Goal: Task Accomplishment & Management: Manage account settings

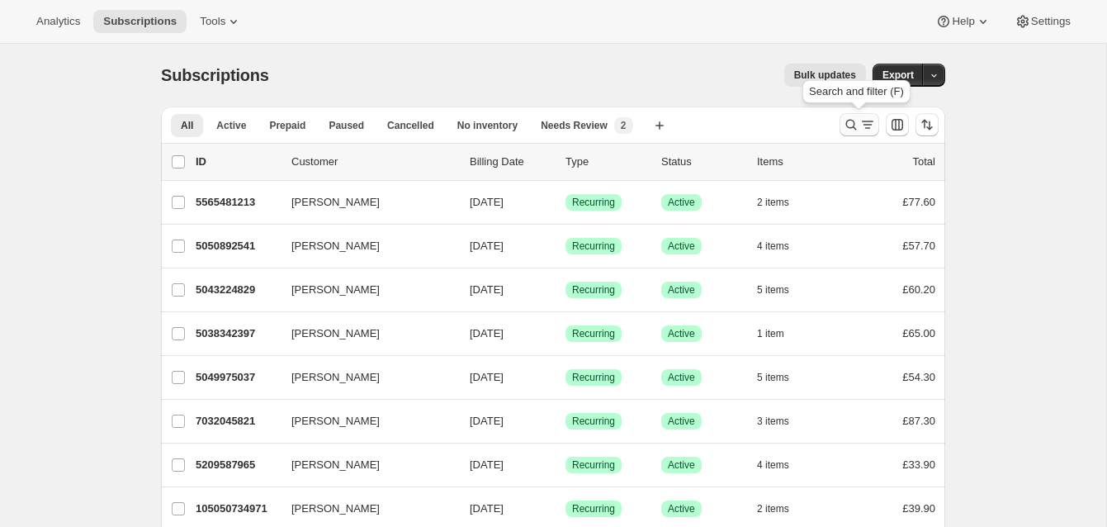
click at [851, 120] on icon "Search and filter results" at bounding box center [851, 125] width 11 height 11
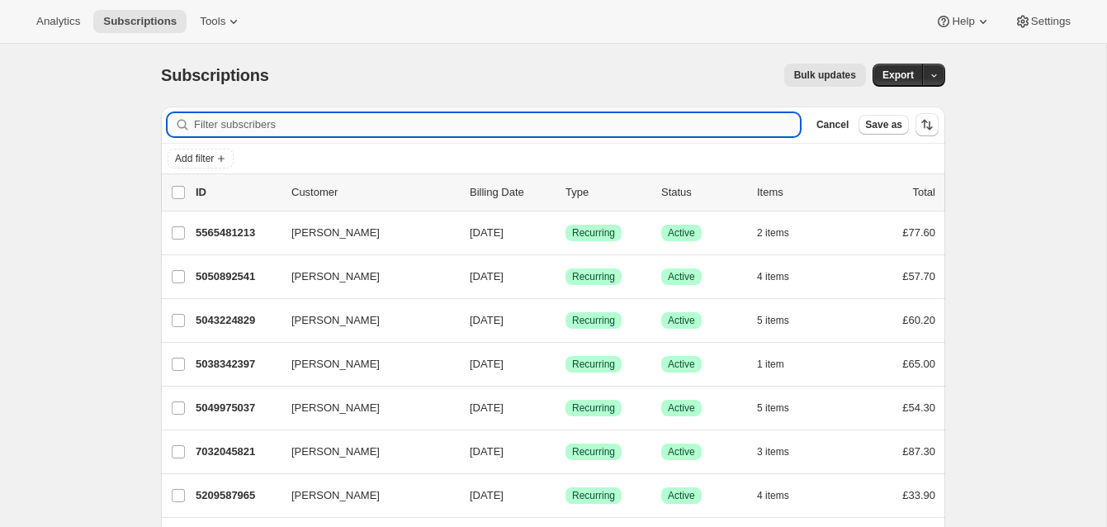
click at [306, 122] on input "Filter subscribers" at bounding box center [497, 124] width 606 height 23
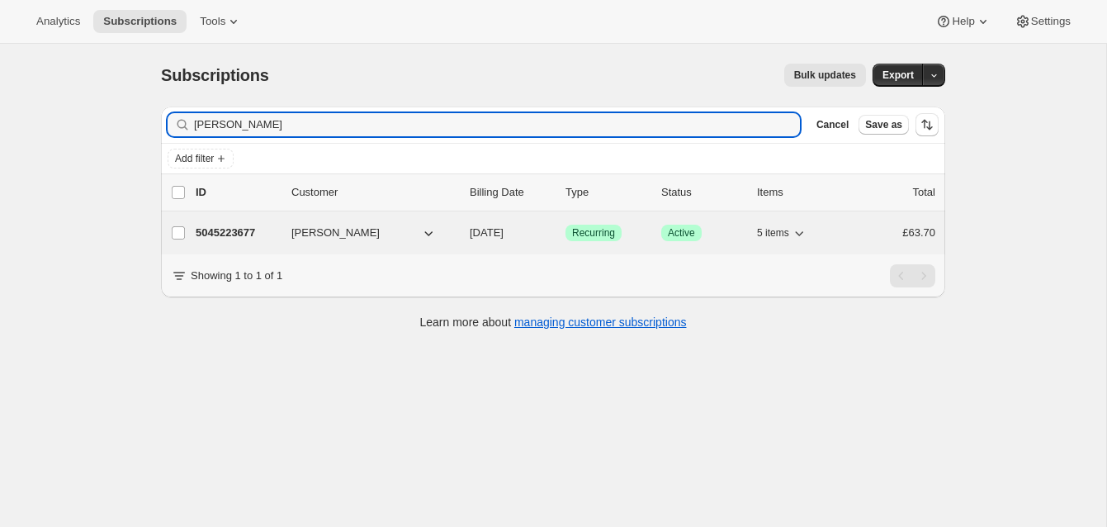
type input "[PERSON_NAME]"
click at [254, 230] on p "5045223677" at bounding box center [237, 233] width 83 height 17
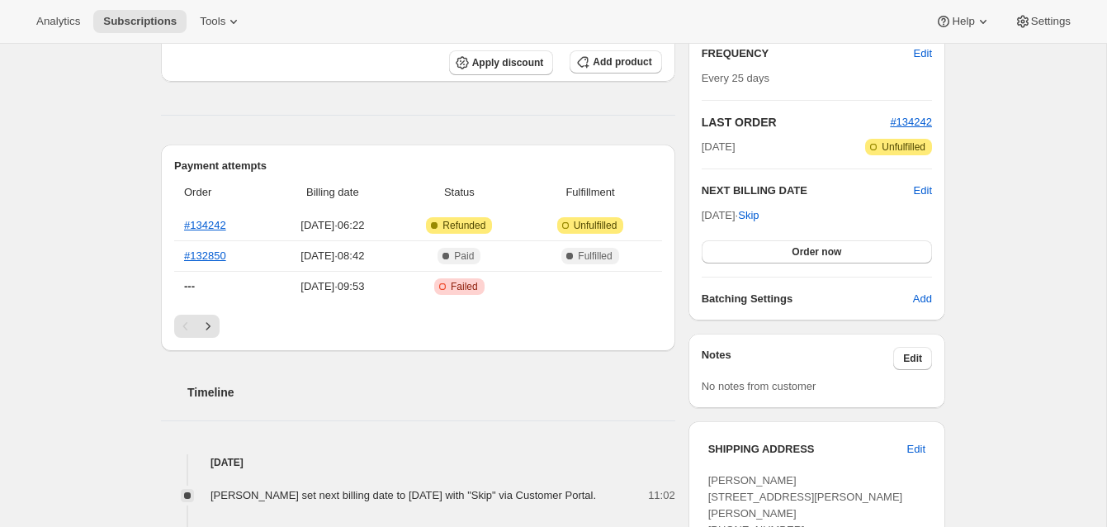
scroll to position [280, 0]
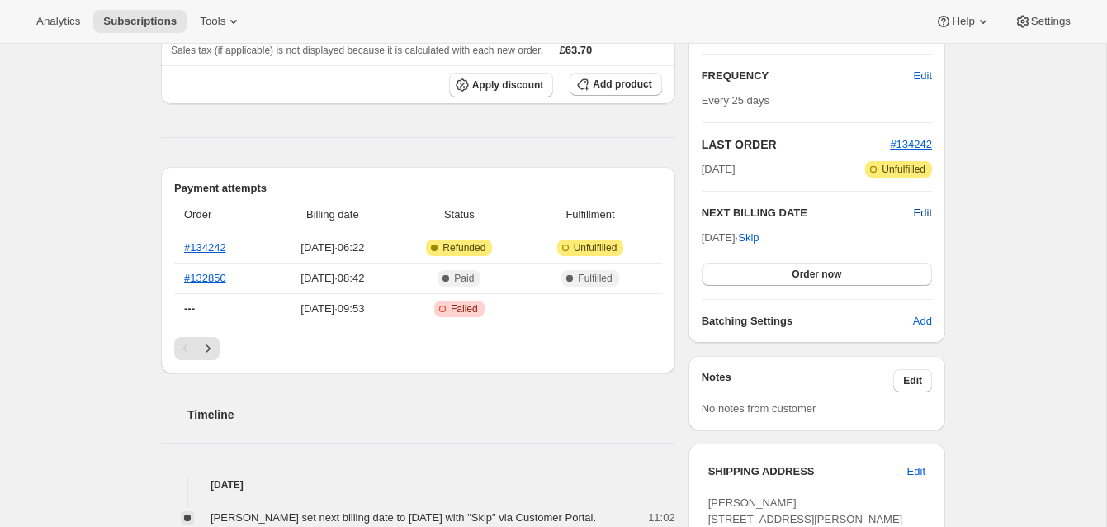
click at [922, 209] on span "Edit" at bounding box center [923, 213] width 18 height 17
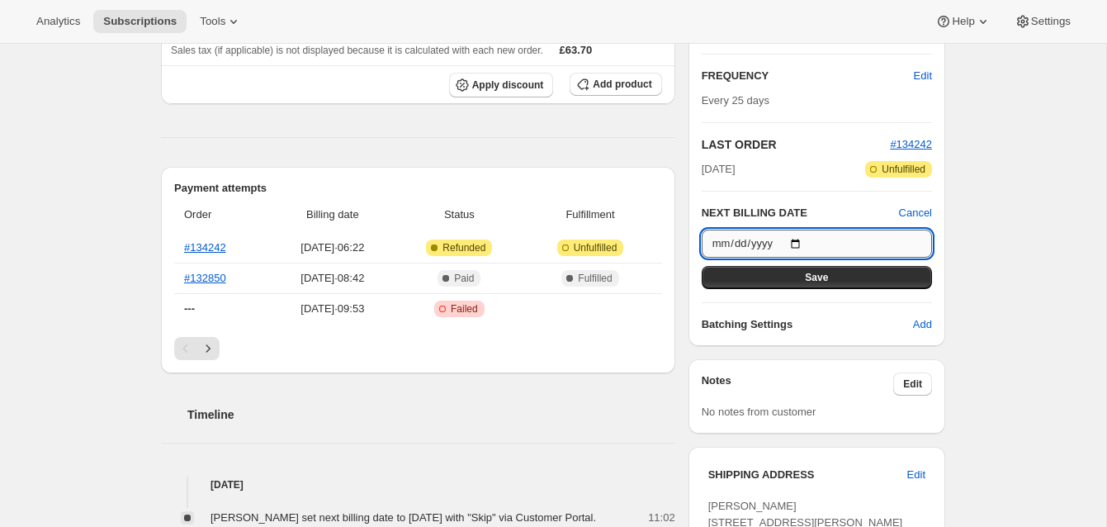
click at [801, 244] on input "[DATE]" at bounding box center [817, 244] width 230 height 28
type input "[DATE]"
click at [816, 273] on span "Save" at bounding box center [816, 277] width 23 height 13
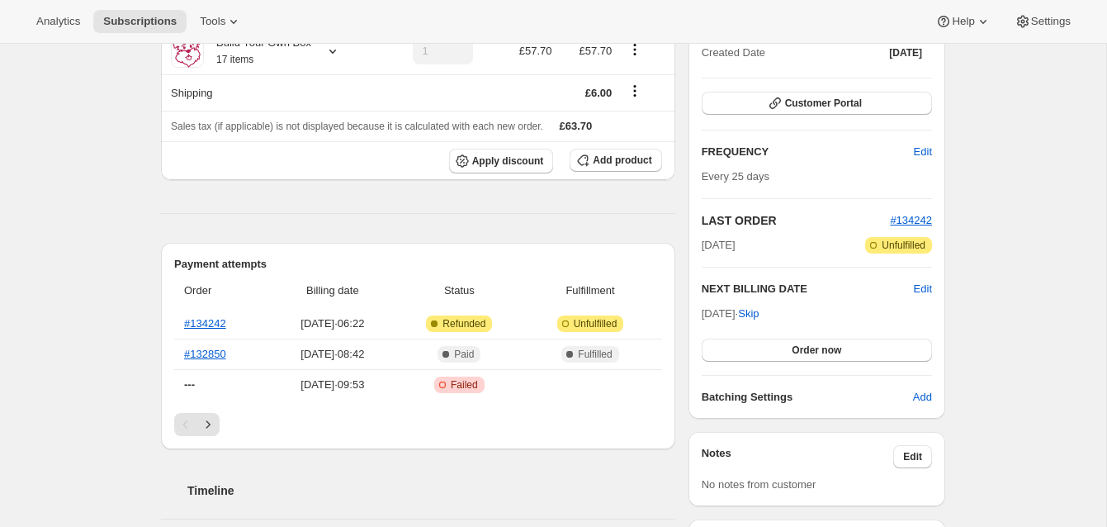
scroll to position [0, 0]
